Goal: Task Accomplishment & Management: Manage account settings

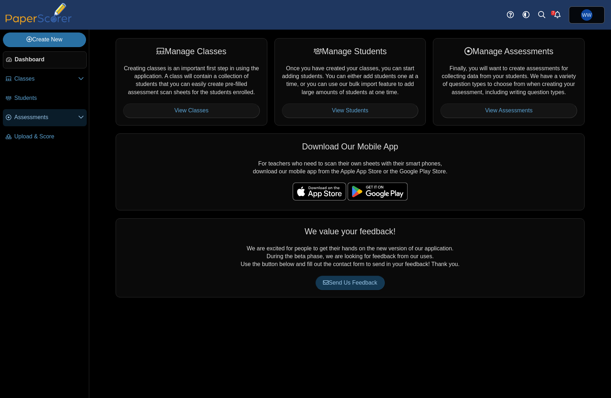
click at [25, 126] on link "Assessments" at bounding box center [45, 117] width 84 height 17
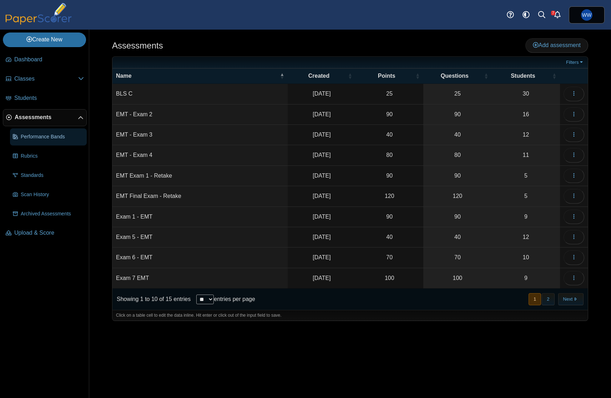
click at [35, 145] on link "Performance Bands" at bounding box center [48, 137] width 77 height 17
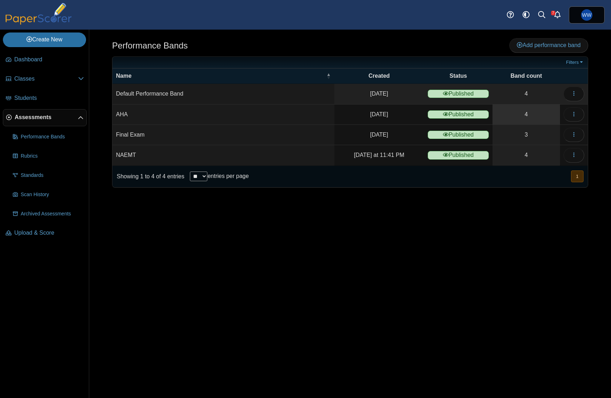
click at [541, 113] on link "4" at bounding box center [526, 115] width 67 height 20
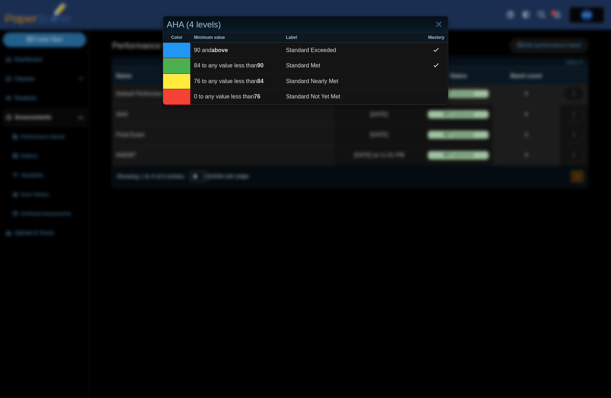
click at [440, 32] on div "AHA (4 levels)" at bounding box center [305, 24] width 285 height 17
click at [439, 26] on link "Close" at bounding box center [438, 25] width 11 height 12
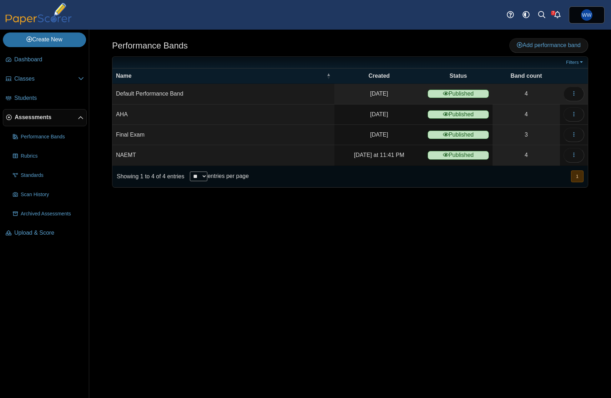
click at [31, 126] on link "Assessments" at bounding box center [45, 117] width 84 height 17
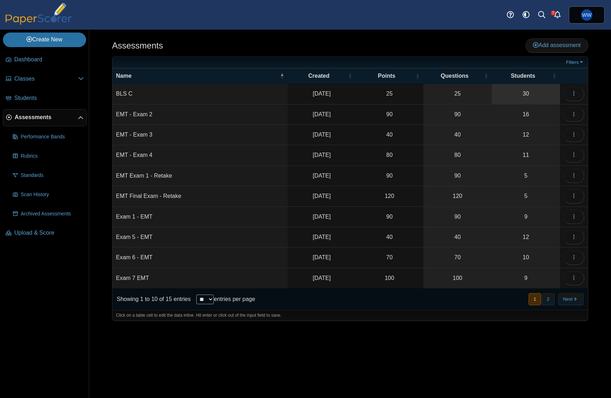
click at [518, 88] on link "30" at bounding box center [526, 94] width 68 height 20
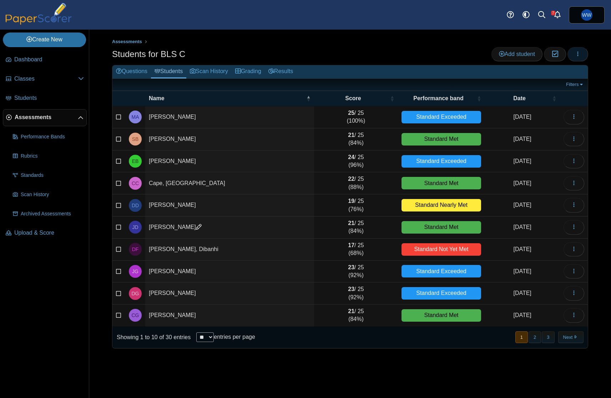
click at [580, 52] on icon "button" at bounding box center [578, 54] width 6 height 6
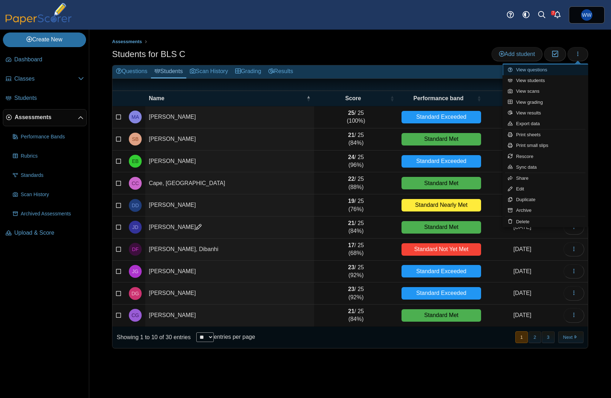
click at [573, 74] on link "View questions" at bounding box center [546, 70] width 86 height 11
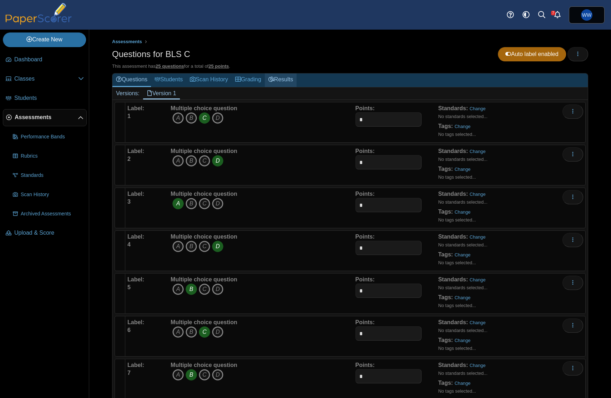
click at [295, 77] on link "Results" at bounding box center [281, 80] width 32 height 13
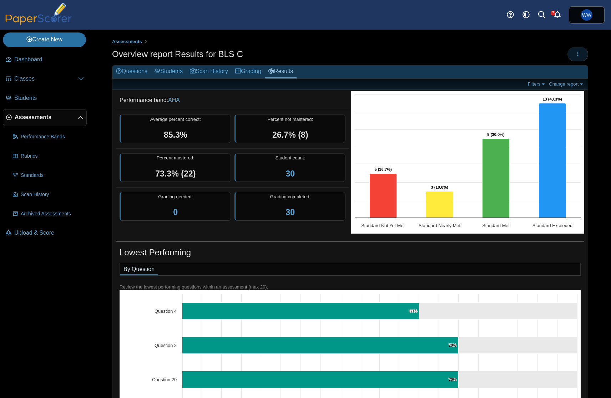
click at [572, 54] on button "button" at bounding box center [578, 54] width 21 height 14
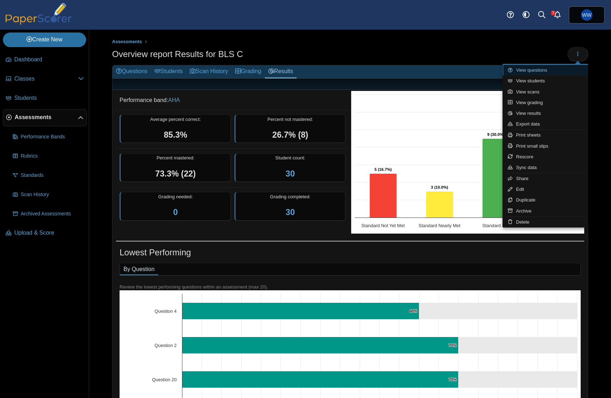
click at [556, 72] on link "View questions" at bounding box center [546, 70] width 86 height 11
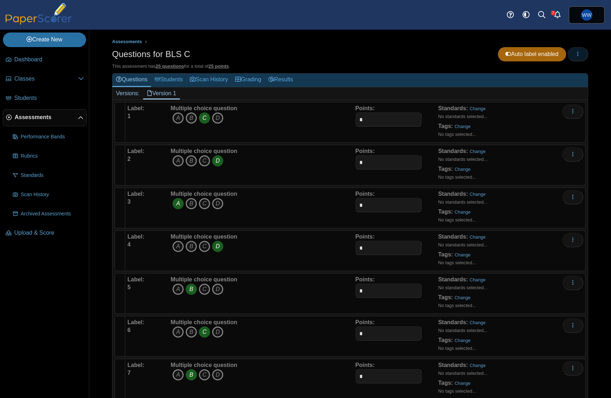
click at [586, 55] on button "button" at bounding box center [578, 54] width 21 height 14
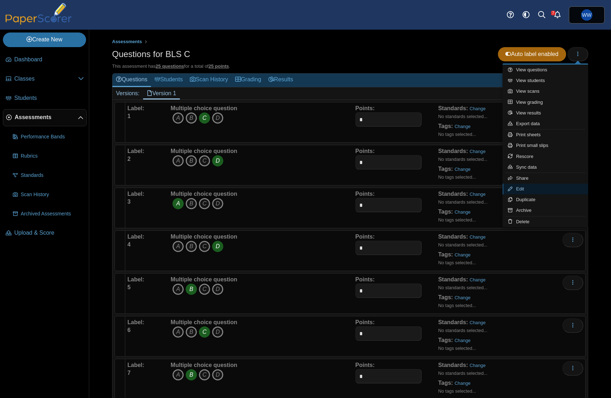
click at [543, 189] on link "Edit" at bounding box center [546, 189] width 86 height 11
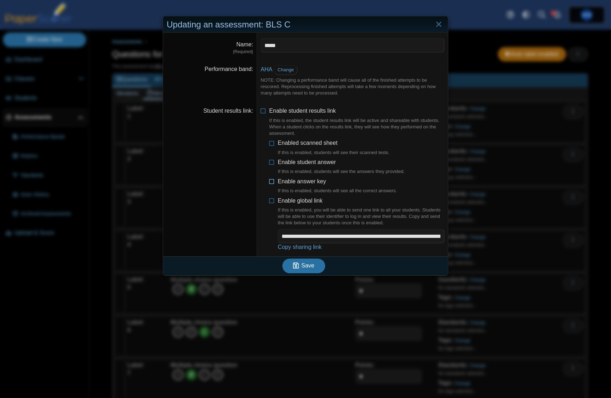
click at [305, 179] on span "Enable answer key If this is enabled, students will see all the correct answers." at bounding box center [337, 187] width 119 height 16
drag, startPoint x: 305, startPoint y: 159, endPoint x: 302, endPoint y: 146, distance: 12.7
click at [305, 159] on span "Enable student answer If this is enabled, students will see the answers they pr…" at bounding box center [341, 167] width 127 height 16
click at [302, 145] on label "Enabled scanned sheet If this is enabled, students will see their scanned tests." at bounding box center [334, 147] width 112 height 17
click at [308, 244] on link "Copy sharing link" at bounding box center [300, 247] width 44 height 6
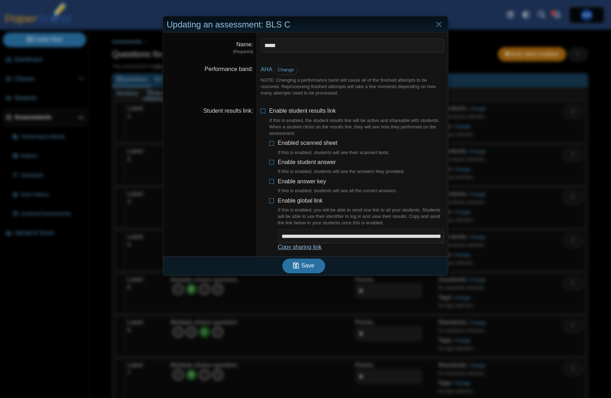
type textarea "**********"
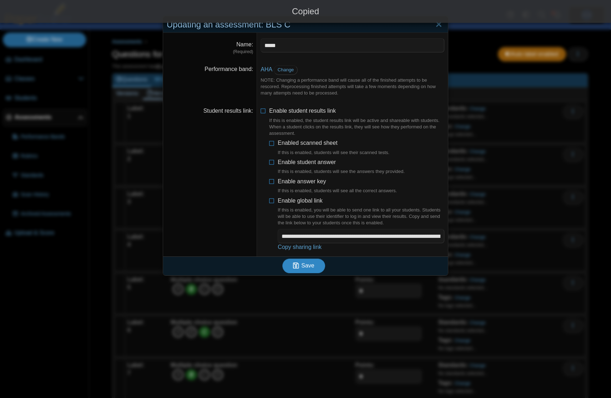
click at [308, 263] on span "Save" at bounding box center [307, 266] width 13 height 6
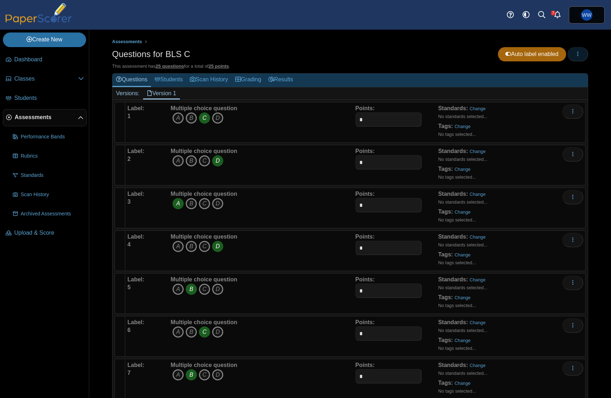
click at [584, 50] on button "button" at bounding box center [578, 54] width 21 height 14
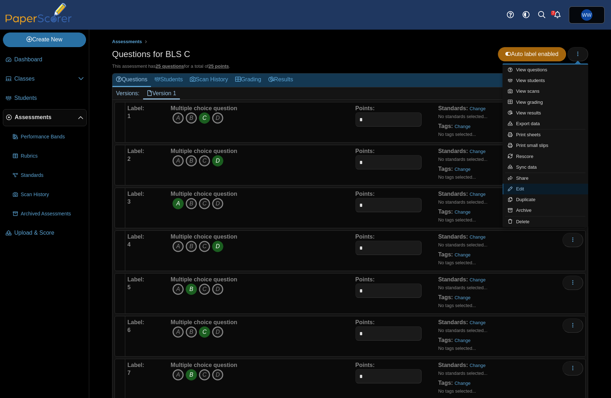
click at [523, 188] on link "Edit" at bounding box center [546, 189] width 86 height 11
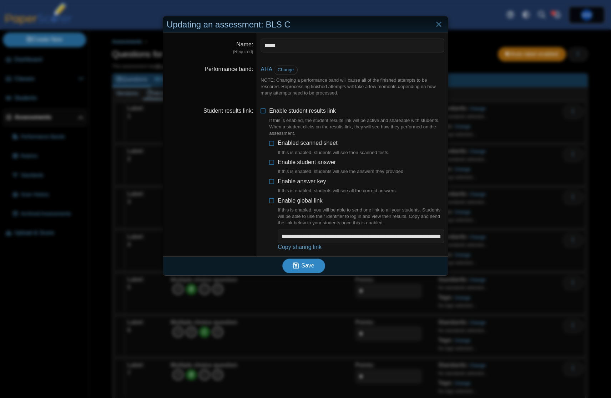
drag, startPoint x: 303, startPoint y: 263, endPoint x: 296, endPoint y: 263, distance: 6.8
click at [302, 263] on span "Save" at bounding box center [307, 266] width 13 height 6
